Goal: Answer question/provide support: Share knowledge or assist other users

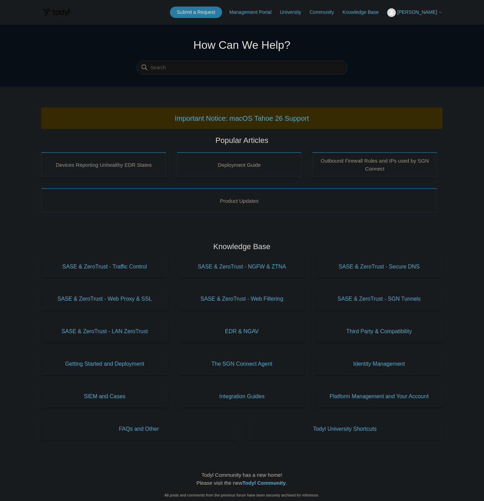
click at [426, 11] on span "[PERSON_NAME]" at bounding box center [417, 12] width 40 height 6
click at [428, 26] on link "My Support Requests" at bounding box center [421, 27] width 67 height 12
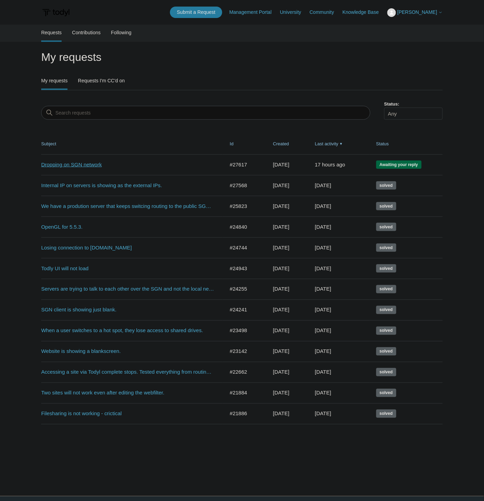
click at [77, 161] on link "Dropping on SGN network" at bounding box center [127, 165] width 173 height 8
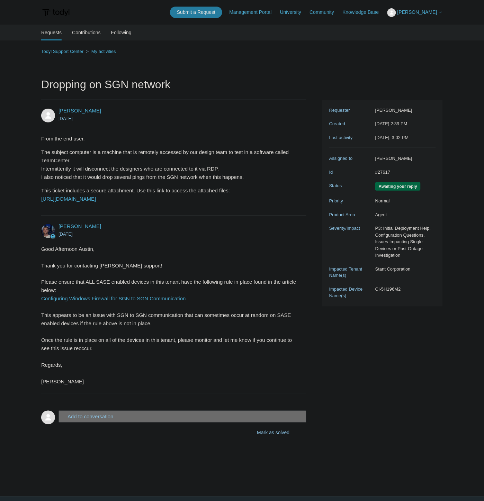
scroll to position [22, 0]
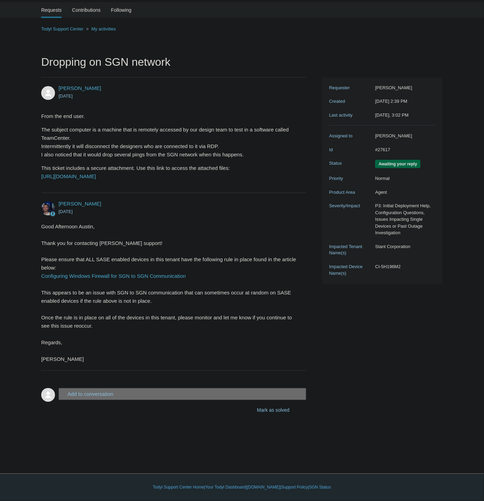
click at [108, 435] on main "Requests Contributions Following Todyl Support Center My activities Dropping on…" at bounding box center [242, 227] width 484 height 451
click at [91, 400] on button "Add to conversation" at bounding box center [182, 394] width 248 height 12
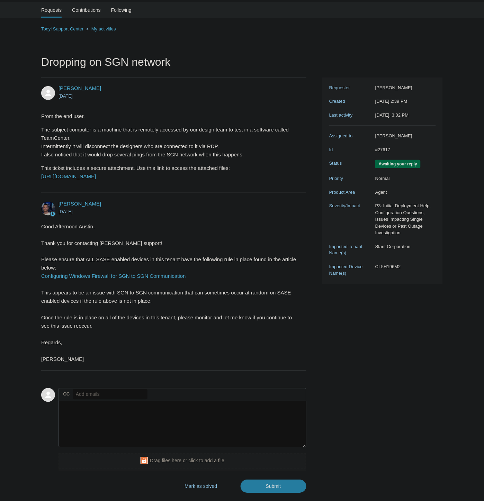
click at [91, 400] on input "text" at bounding box center [110, 394] width 74 height 10
click at [80, 433] on textarea "Add your reply" at bounding box center [182, 424] width 248 height 47
click at [94, 400] on input "text" at bounding box center [110, 394] width 74 height 10
click at [116, 400] on input "text" at bounding box center [110, 394] width 74 height 10
paste input "mhuber@stant.com"
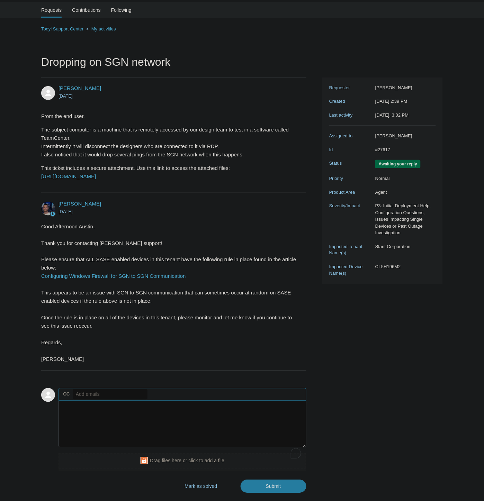
type input "mhuber@stant.com"
click at [125, 448] on textarea "To enrich screen reader interactions, please activate Accessibility in Grammarl…" at bounding box center [182, 424] width 248 height 47
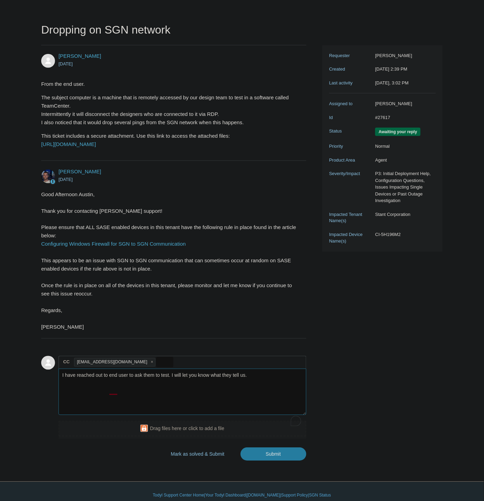
scroll to position [79, 0]
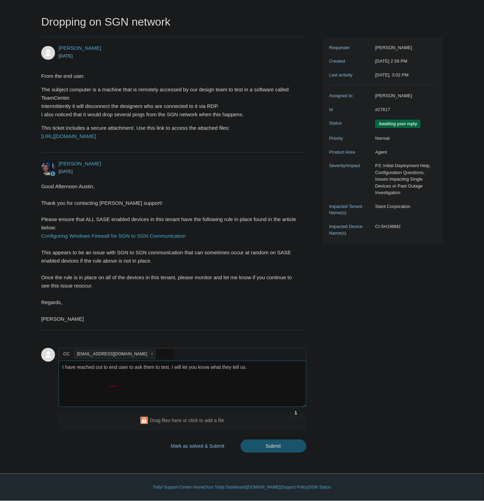
type textarea "I have reached out to end user to ask them to test. I will let you know what th…"
click at [293, 449] on input "Submit" at bounding box center [274, 446] width 66 height 14
